Goal: Navigation & Orientation: Find specific page/section

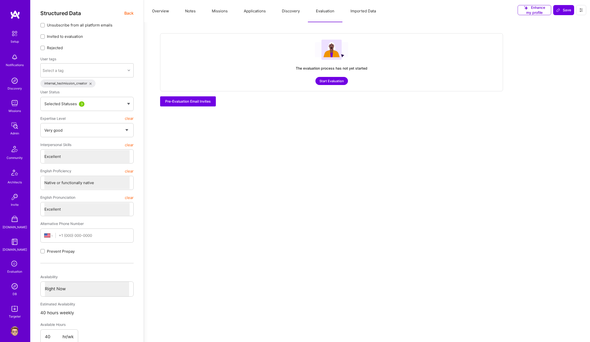
select select "5"
select select "7"
select select "US"
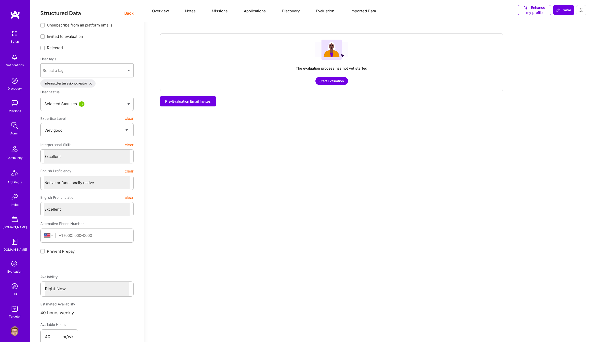
select select "Right Now"
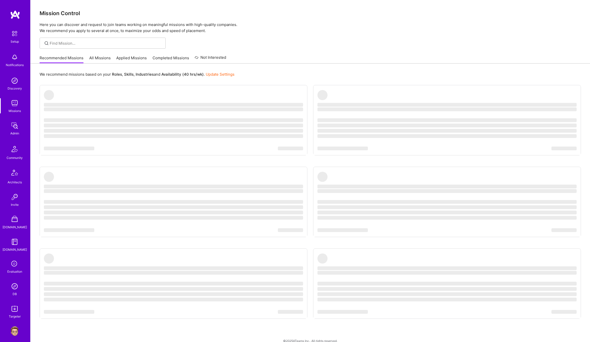
click at [96, 59] on link "All Missions" at bounding box center [99, 59] width 21 height 8
